Goal: Download file/media

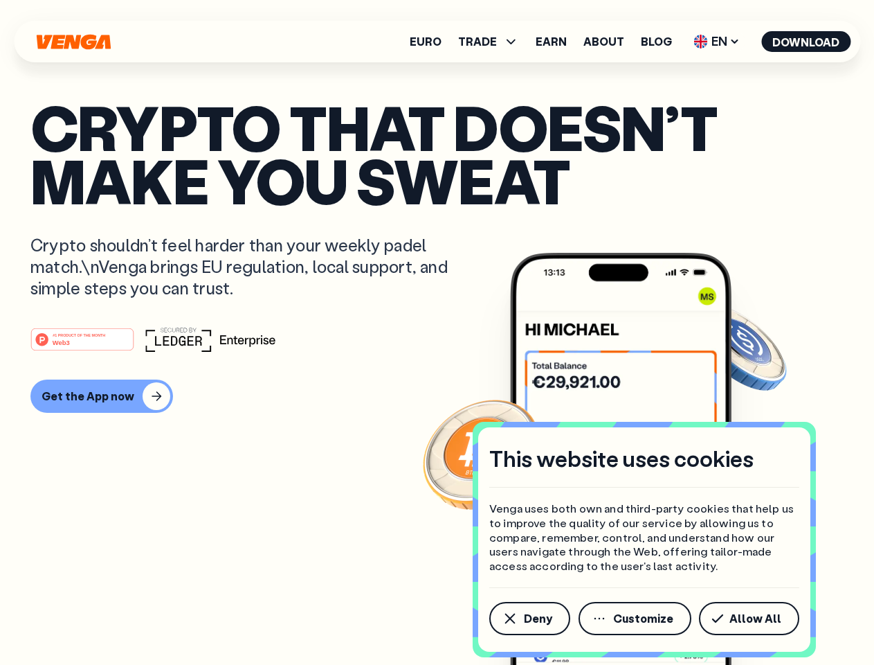
click at [437, 332] on div "#1 PRODUCT OF THE MONTH Web3" at bounding box center [436, 339] width 813 height 25
click at [529, 618] on span "Deny" at bounding box center [538, 618] width 28 height 11
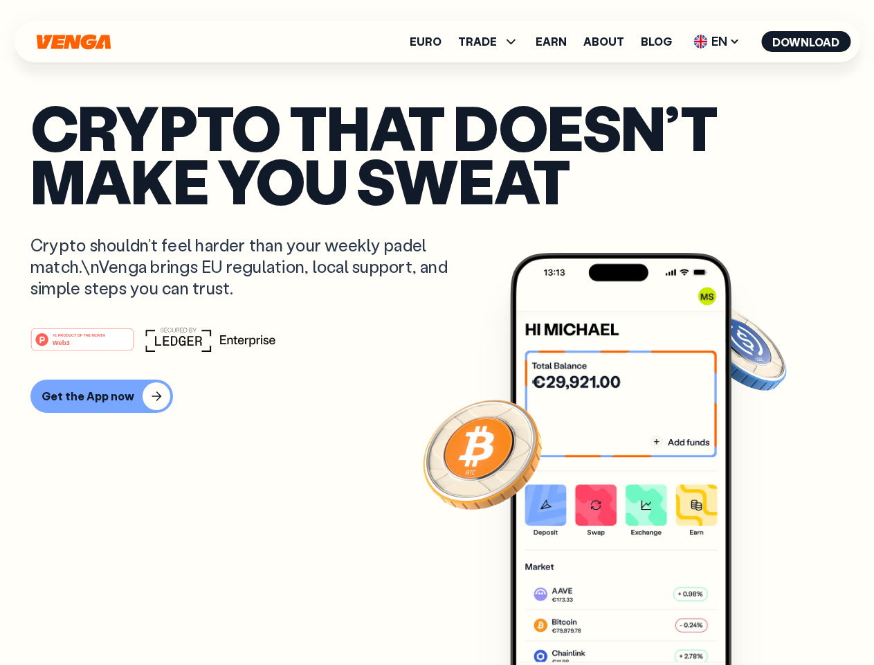
click at [636, 618] on img at bounding box center [621, 485] width 222 height 464
click at [752, 618] on article "Crypto that doesn’t make you sweat Crypto shouldn’t feel harder than your weekl…" at bounding box center [436, 359] width 813 height 519
click at [493, 42] on span "TRADE" at bounding box center [477, 41] width 39 height 11
click at [717, 42] on span "EN" at bounding box center [717, 41] width 56 height 22
click at [806, 42] on button "Download" at bounding box center [805, 41] width 89 height 21
